Goal: Complete application form

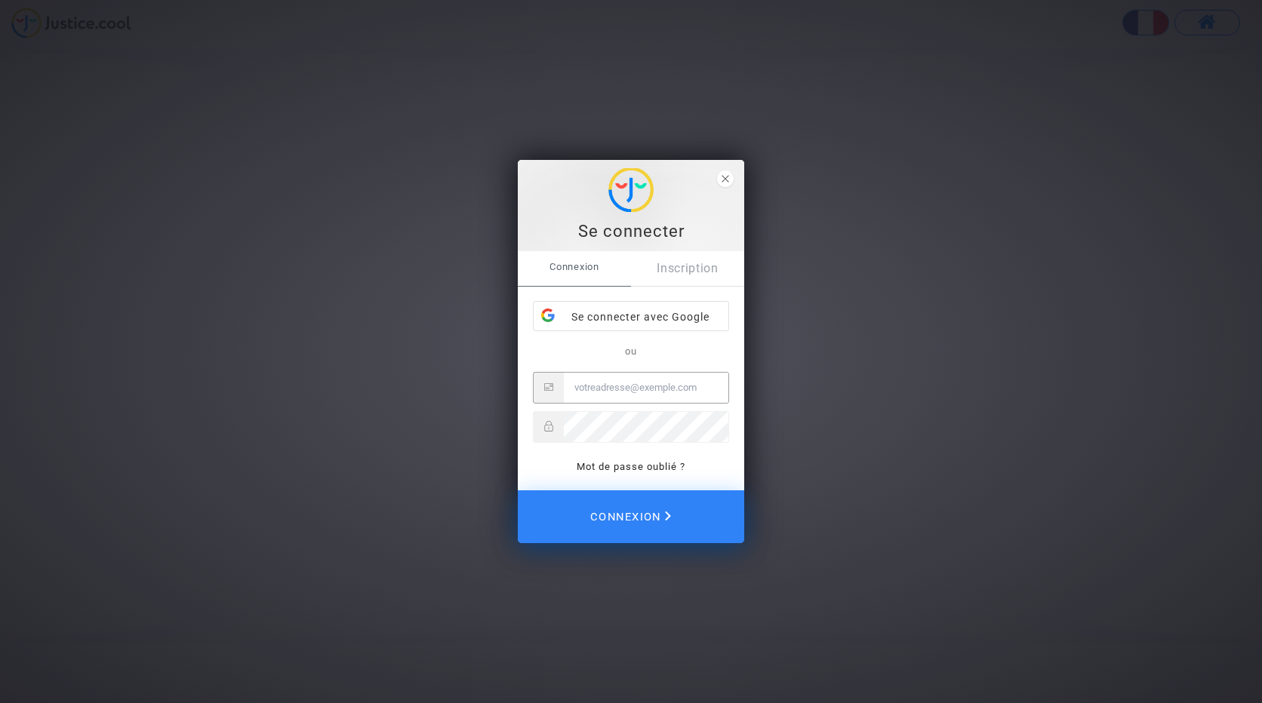
type input "[EMAIL_ADDRESS][DOMAIN_NAME]"
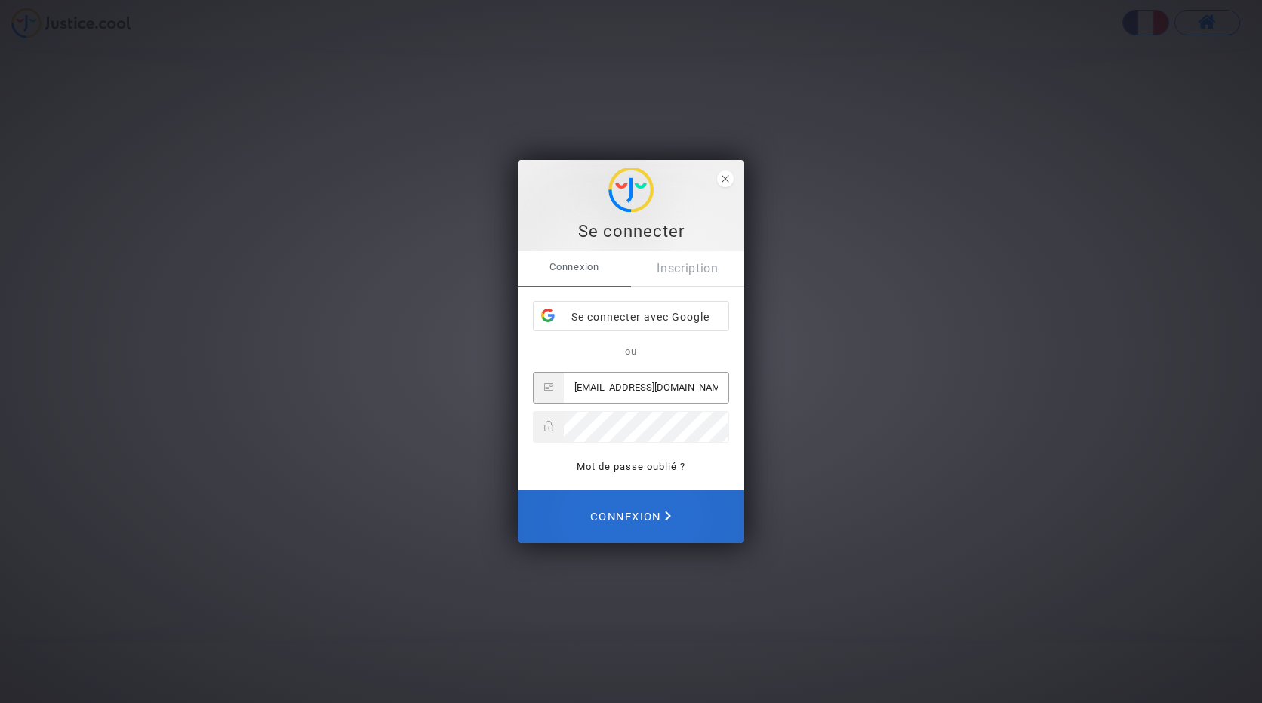
click at [645, 511] on span "Connexion" at bounding box center [630, 516] width 81 height 33
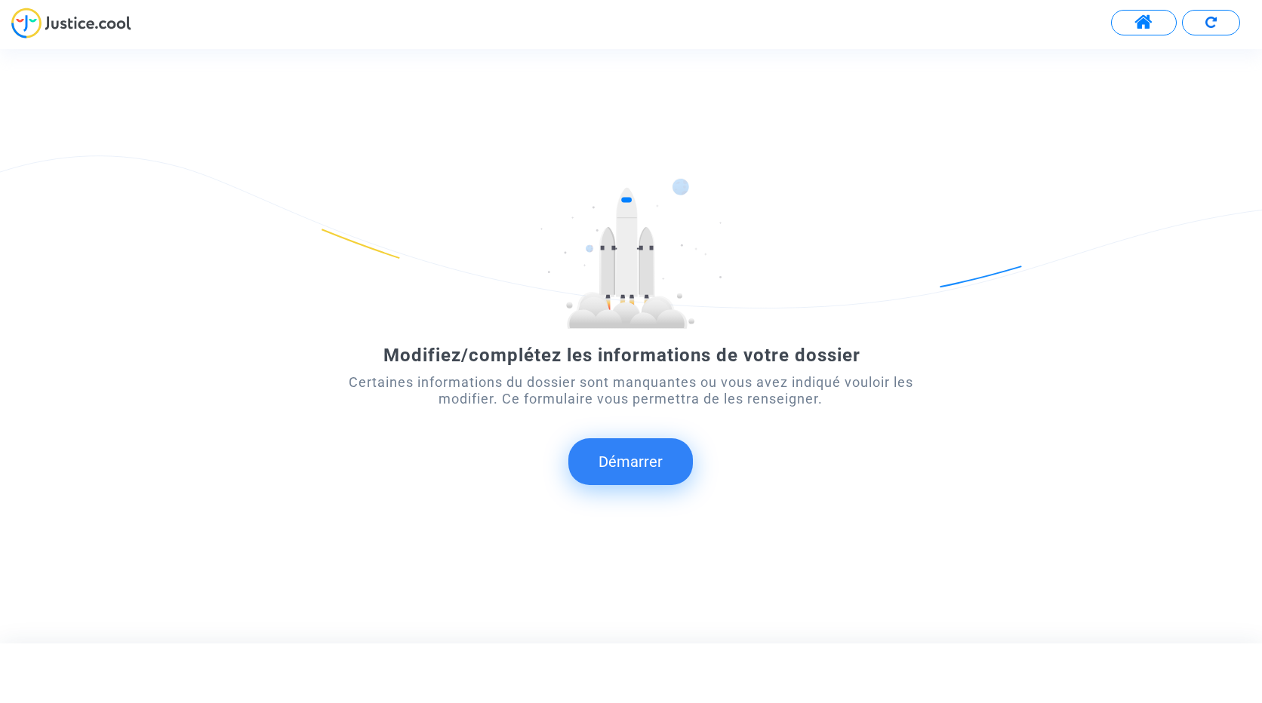
click at [648, 457] on button "Démarrer" at bounding box center [630, 462] width 125 height 47
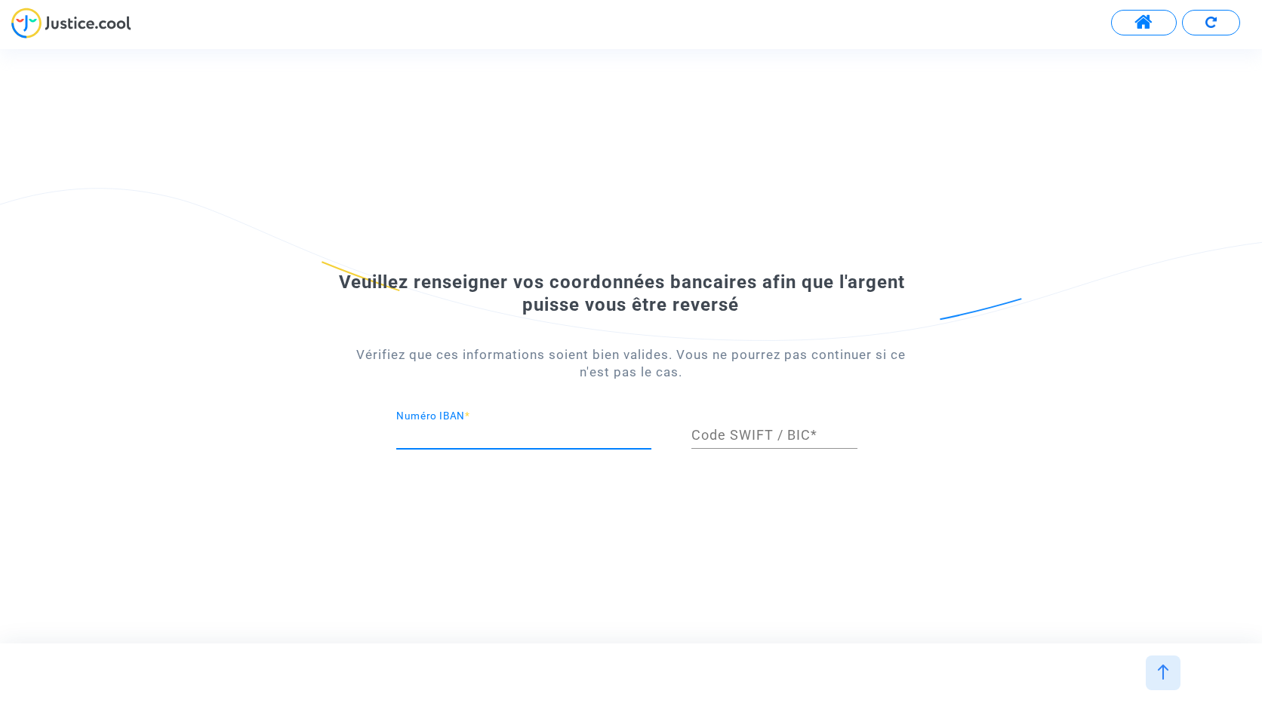
click at [597, 439] on input "Numéro IBAN *" at bounding box center [523, 435] width 255 height 15
click at [494, 428] on input "Numéro IBAN *" at bounding box center [523, 435] width 255 height 15
type input "[FINANCIAL_ID]"
click at [700, 430] on input "Code SWIFT / BIC *" at bounding box center [774, 435] width 166 height 15
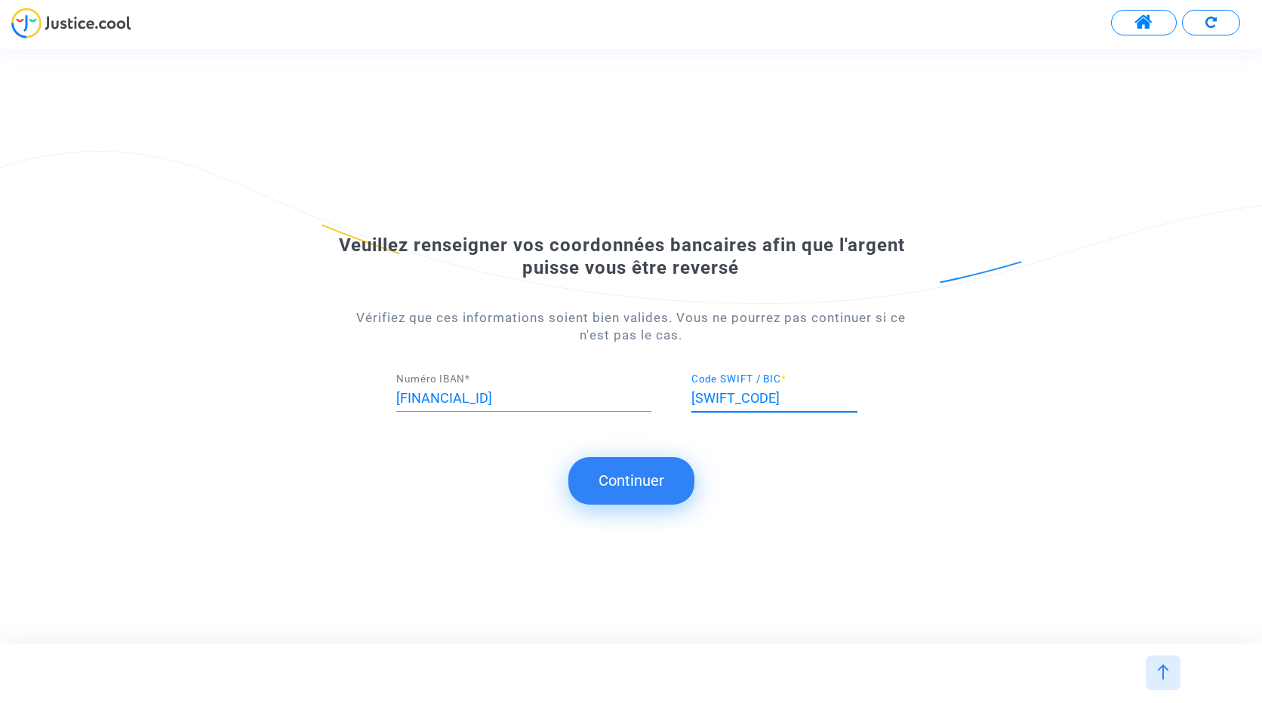
type input "[SWIFT_CODE]"
click at [657, 482] on button "Continuer" at bounding box center [631, 480] width 126 height 47
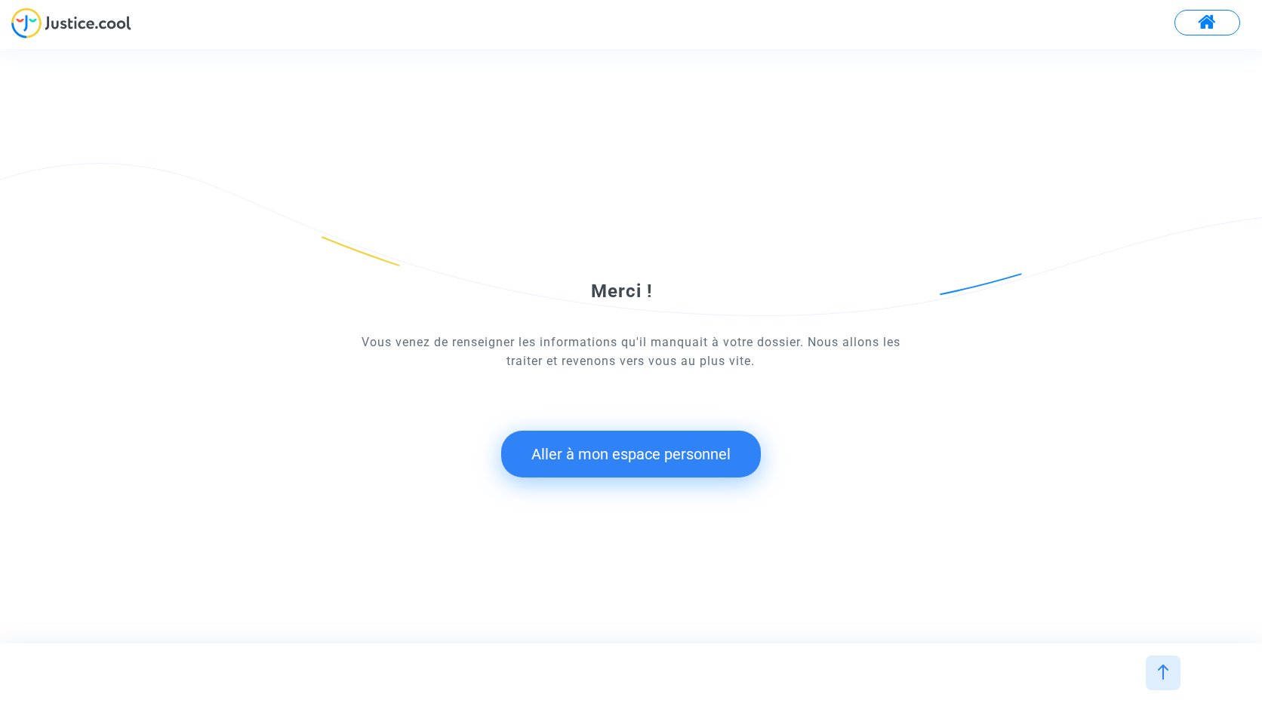
click at [641, 463] on button "Aller à mon espace personnel" at bounding box center [631, 454] width 260 height 47
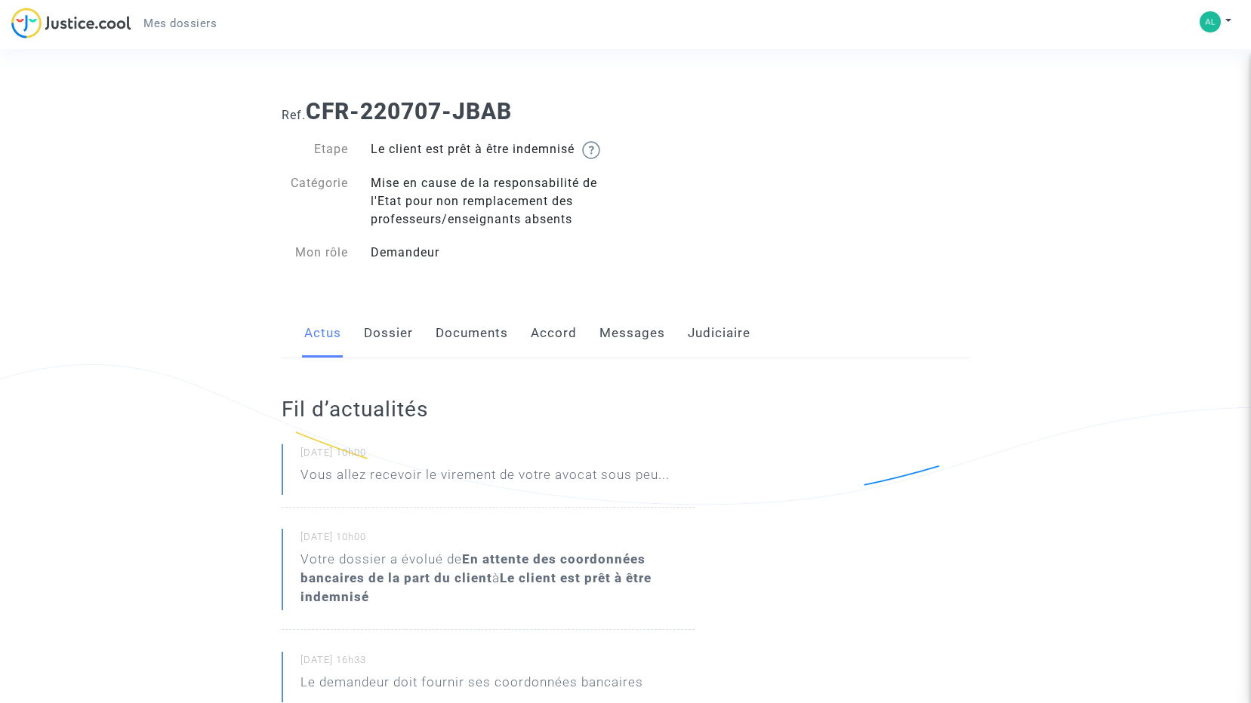
click at [550, 479] on p "Vous allez recevoir le virement de votre avocat sous peu..." at bounding box center [484, 479] width 369 height 26
click at [309, 476] on p "Vous allez recevoir le virement de votre avocat sous peu..." at bounding box center [484, 479] width 369 height 26
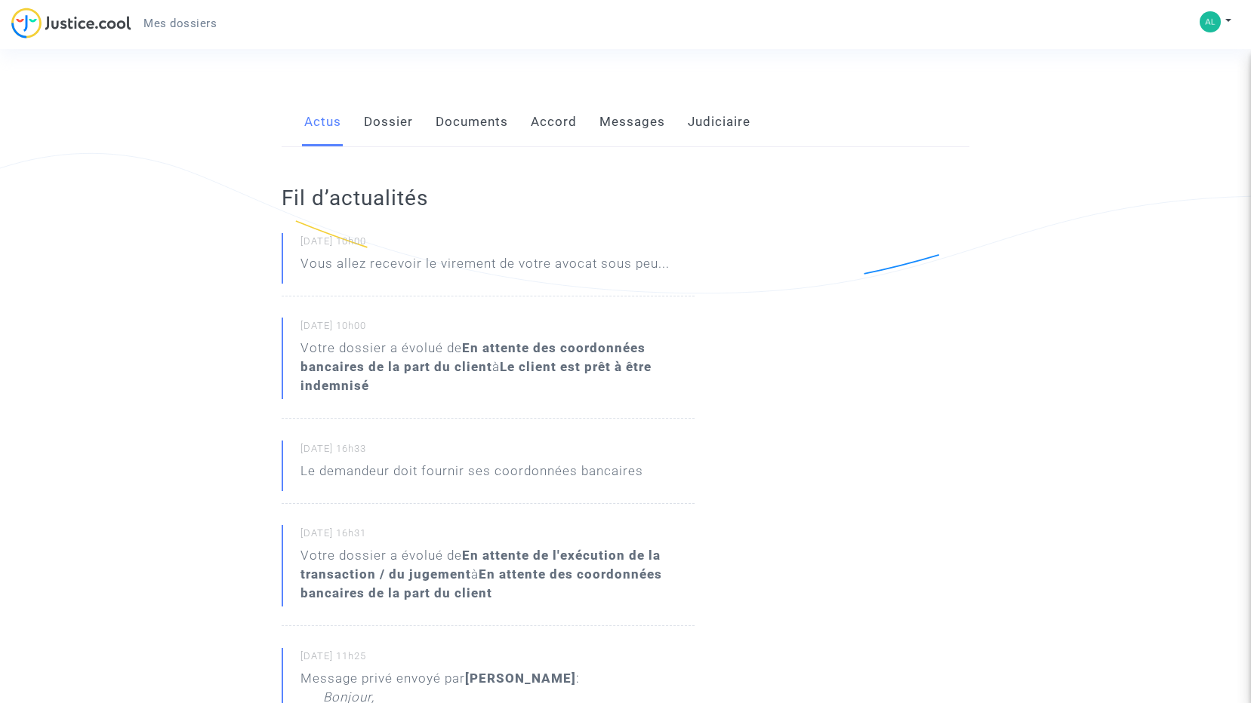
scroll to position [226, 0]
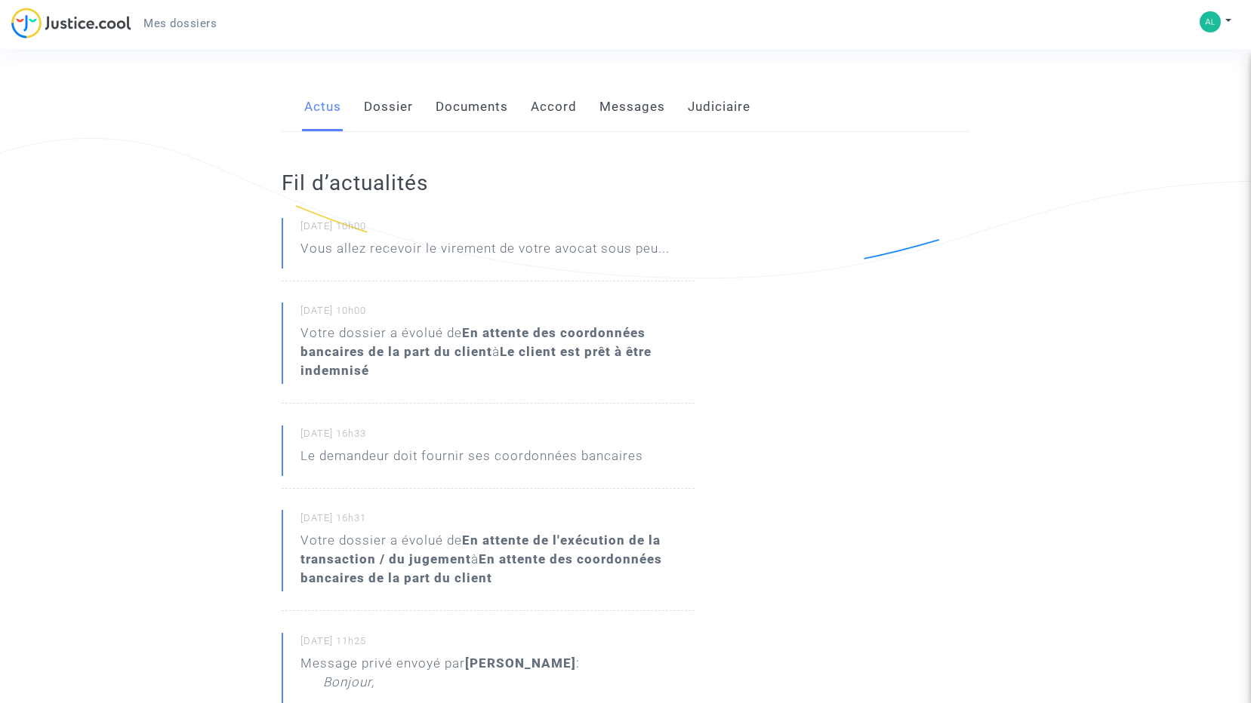
drag, startPoint x: 826, startPoint y: 254, endPoint x: 666, endPoint y: 262, distance: 160.2
click at [823, 254] on div "Fil d’actualités [DATE] 10h00 Vous allez recevoir le virement de votre avocat s…" at bounding box center [625, 682] width 710 height 1100
click at [632, 249] on p "Vous allez recevoir le virement de votre avocat sous peu..." at bounding box center [484, 252] width 369 height 26
click at [574, 348] on b "Le client est prêt à être indemnisé" at bounding box center [475, 361] width 351 height 34
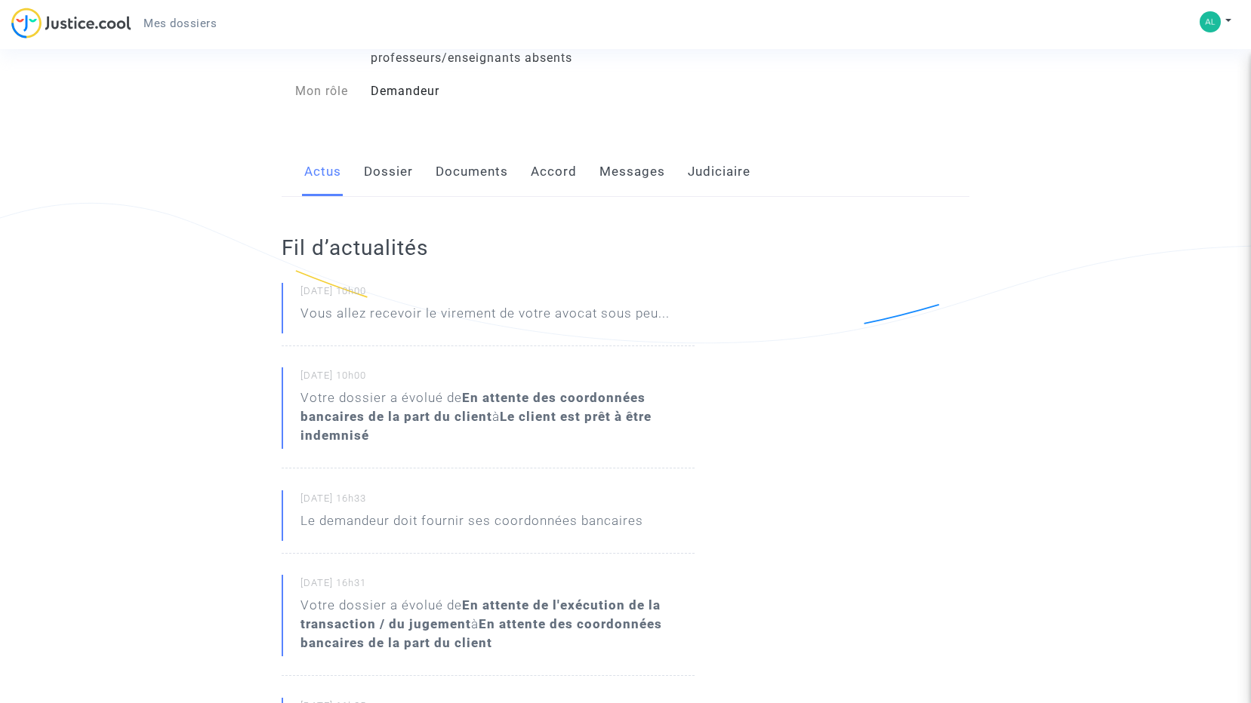
scroll to position [151, 0]
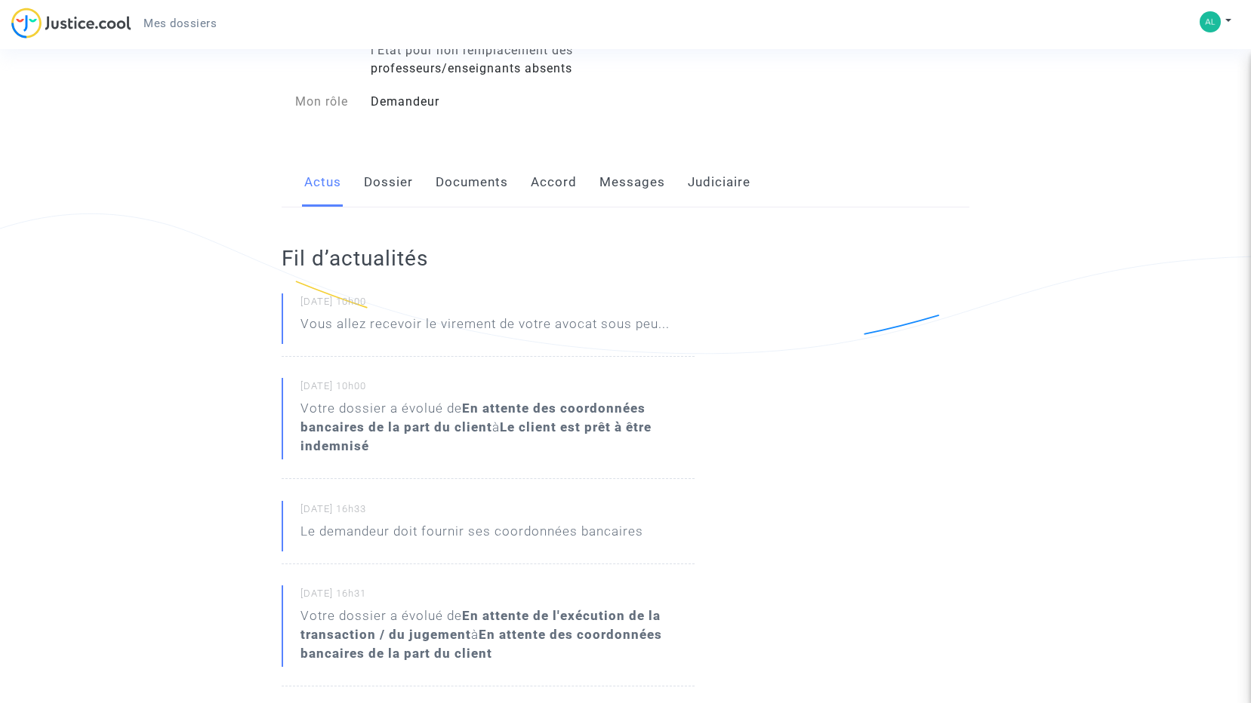
click at [360, 309] on small "[DATE] 10h00" at bounding box center [497, 305] width 394 height 20
click at [362, 319] on p "Vous allez recevoir le virement de votre avocat sous peu..." at bounding box center [484, 328] width 369 height 26
click at [340, 324] on p "Vous allez recevoir le virement de votre avocat sous peu..." at bounding box center [484, 328] width 369 height 26
click at [399, 185] on link "Dossier" at bounding box center [388, 183] width 49 height 50
